Goal: Transaction & Acquisition: Register for event/course

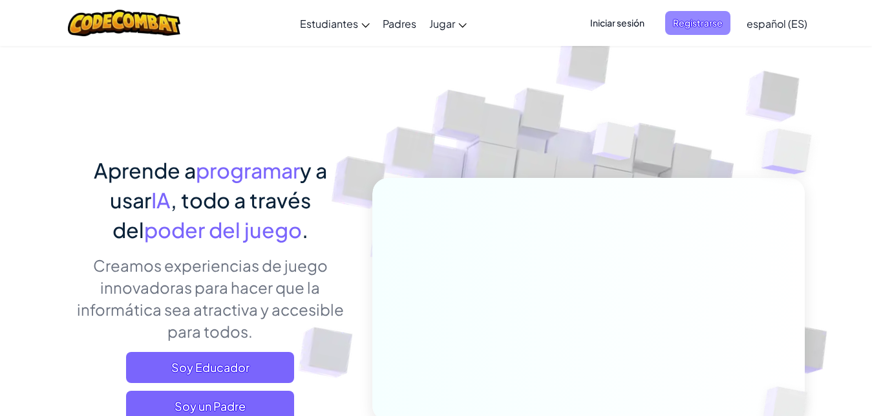
click at [693, 30] on span "Registrarse" at bounding box center [697, 23] width 65 height 24
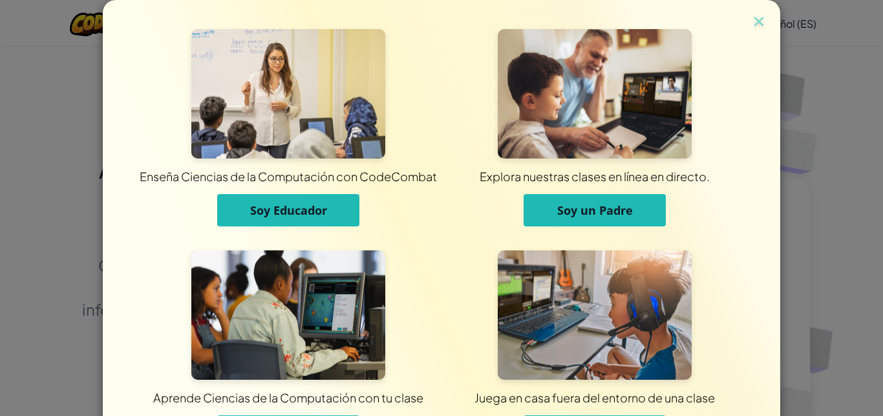
click at [823, 50] on div "Enseña Ciencias de la Computación con CodeCombat Soy Educador Explora nuestras …" at bounding box center [441, 208] width 883 height 416
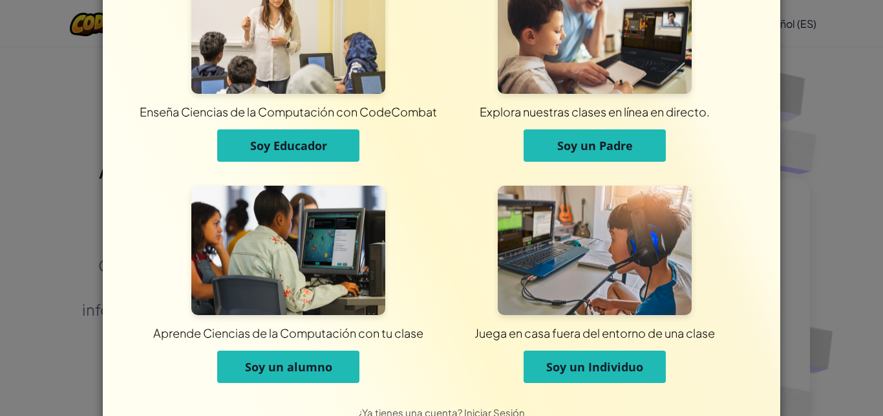
scroll to position [59, 0]
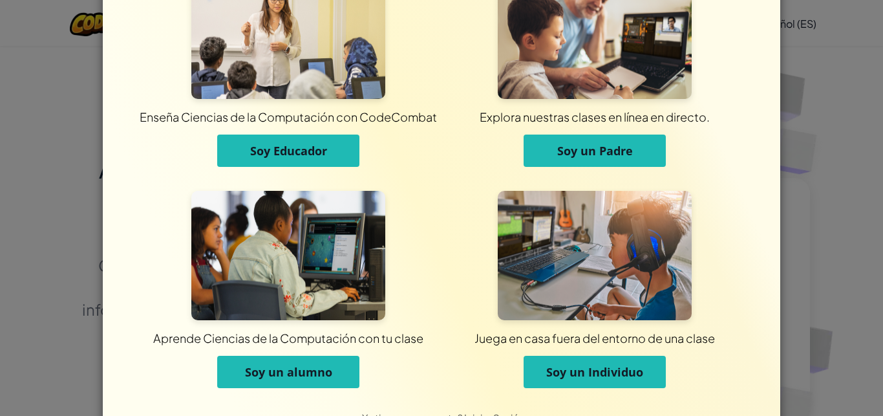
click at [556, 381] on button "Soy un Individuo" at bounding box center [594, 371] width 142 height 32
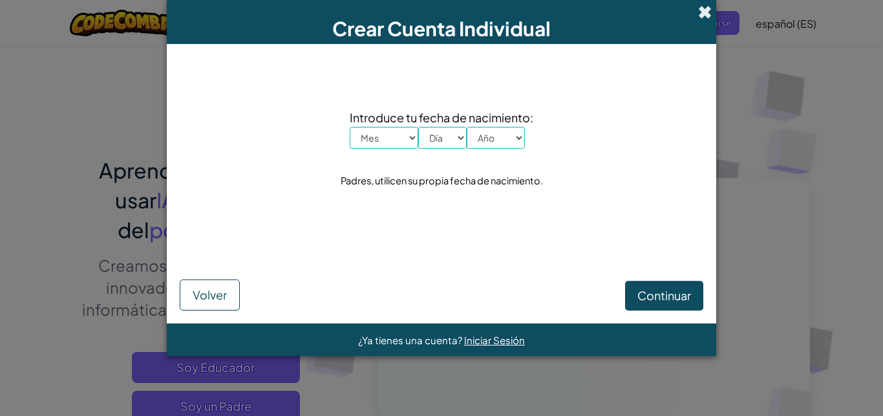
click at [704, 16] on span at bounding box center [705, 12] width 14 height 14
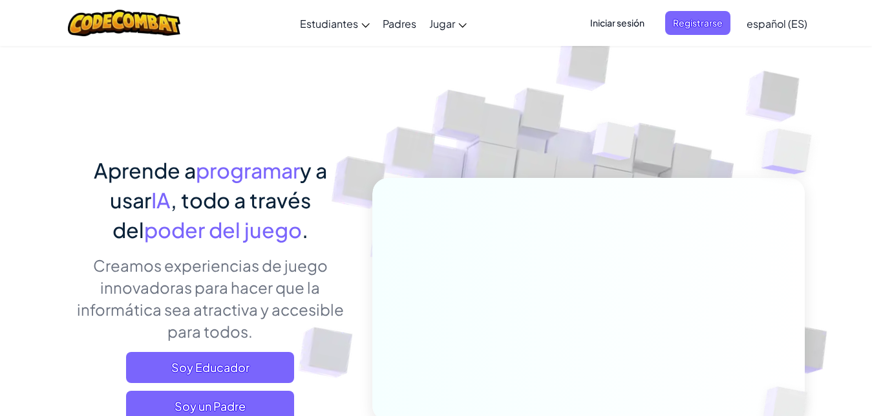
click at [646, 26] on span "Iniciar sesión" at bounding box center [617, 23] width 70 height 24
